Goal: Check status: Check status

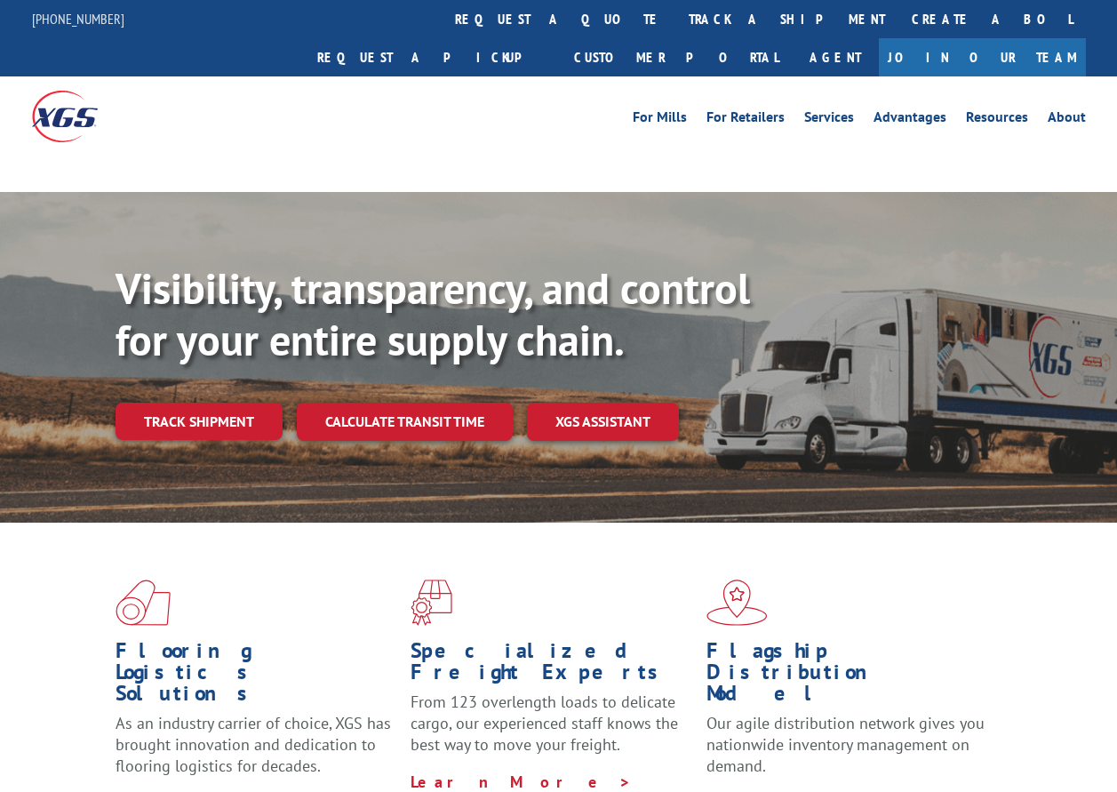
click at [199, 403] on link "Track shipment" at bounding box center [199, 421] width 167 height 37
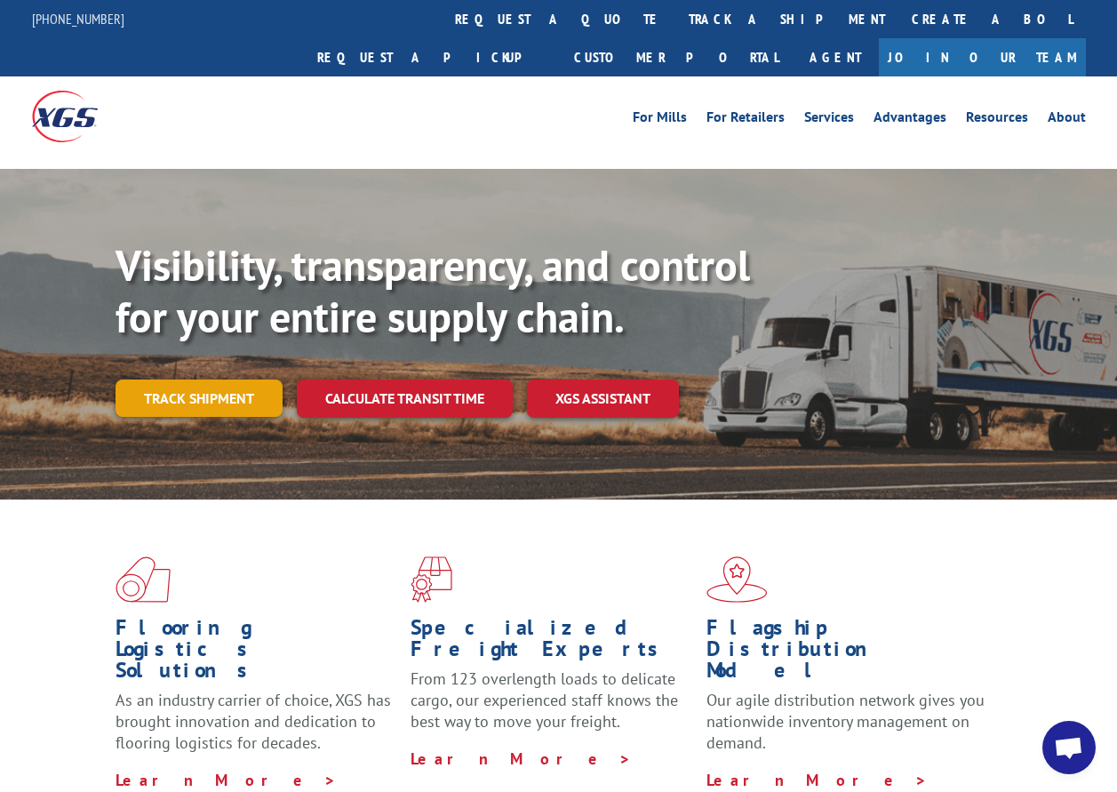
click at [201, 379] on link "Track shipment" at bounding box center [199, 397] width 167 height 37
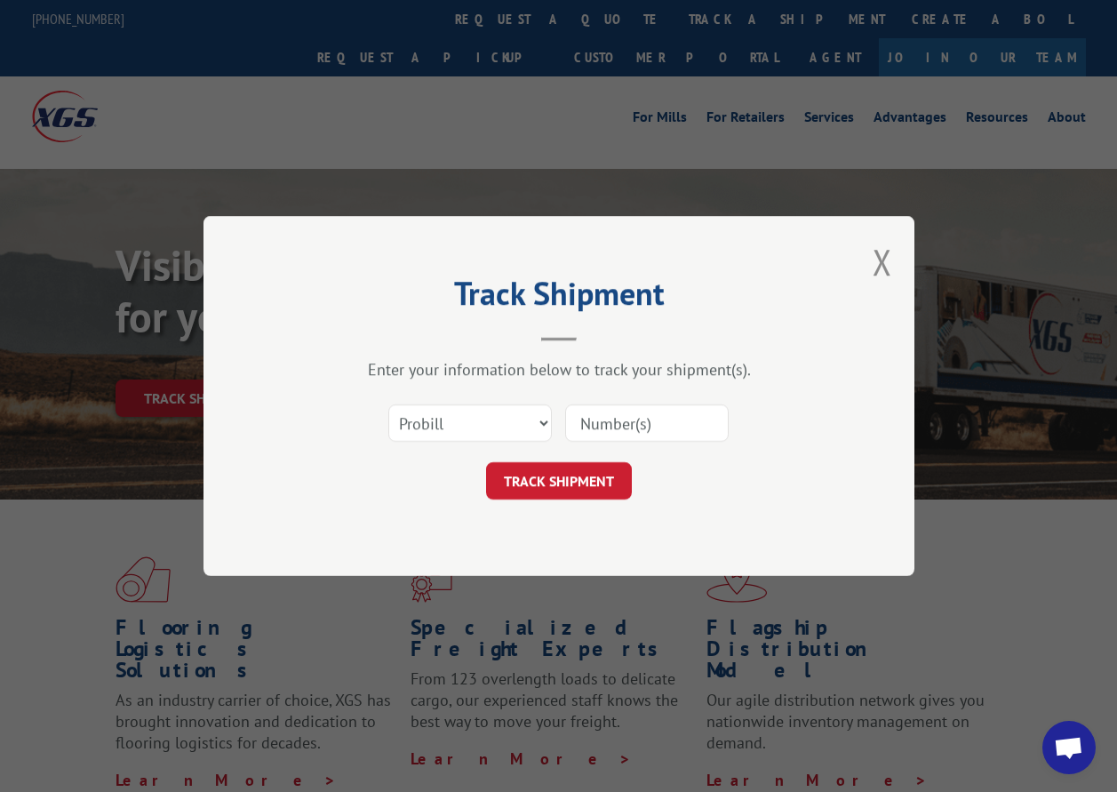
click at [626, 423] on input at bounding box center [647, 422] width 164 height 37
type input "17607018"
click at [533, 491] on button "TRACK SHIPMENT" at bounding box center [559, 480] width 146 height 37
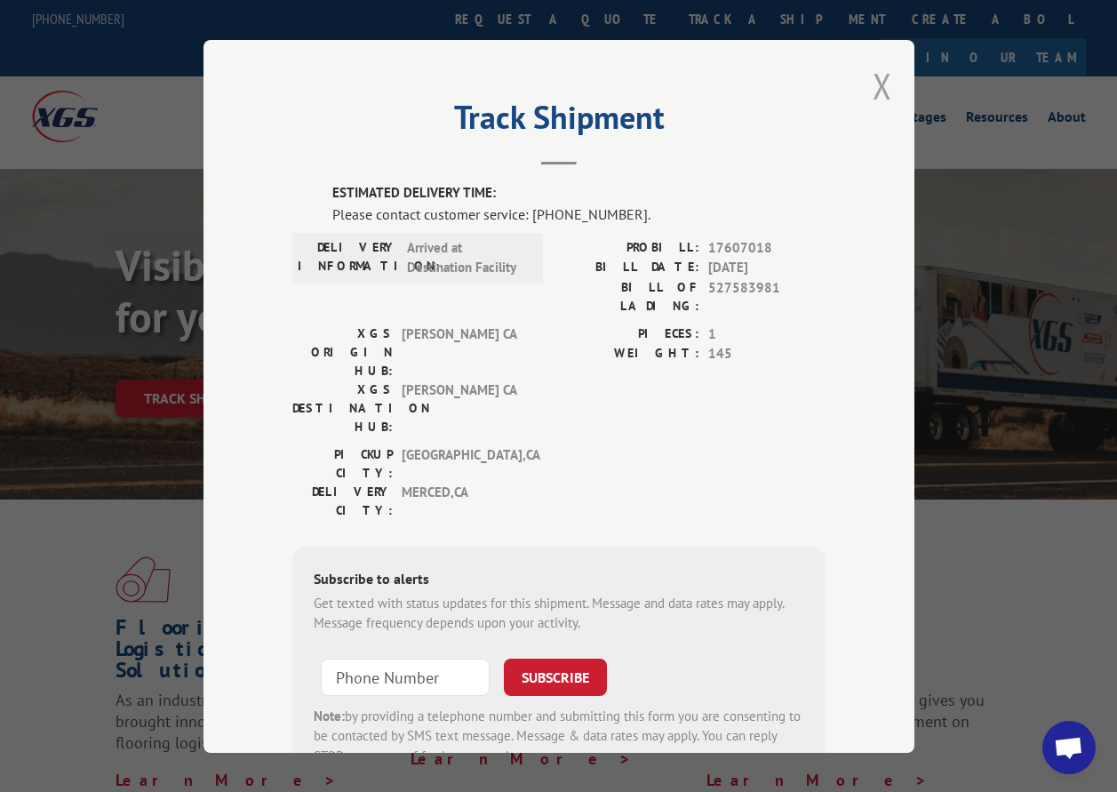
click at [874, 83] on button "Close modal" at bounding box center [883, 85] width 20 height 47
